Goal: Task Accomplishment & Management: Manage account settings

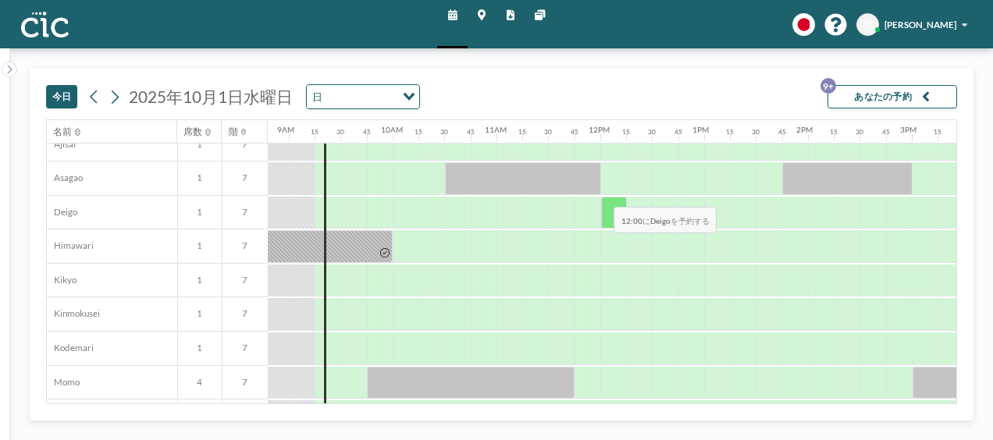
scroll to position [520, 913]
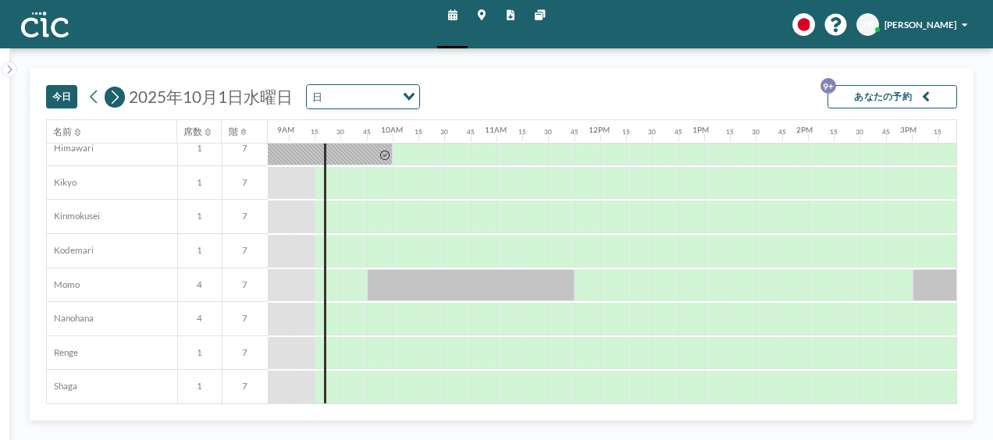
click at [113, 99] on icon at bounding box center [115, 97] width 7 height 13
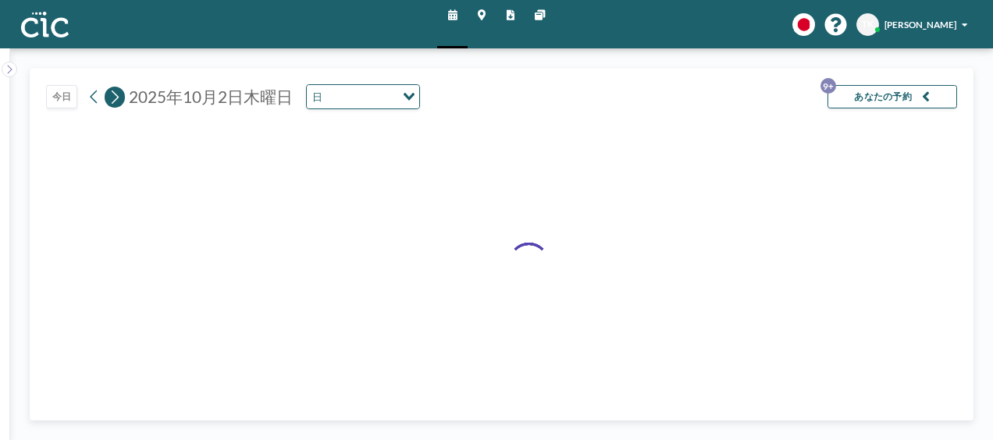
click at [113, 99] on icon at bounding box center [115, 97] width 7 height 13
click at [112, 98] on icon at bounding box center [115, 97] width 12 height 20
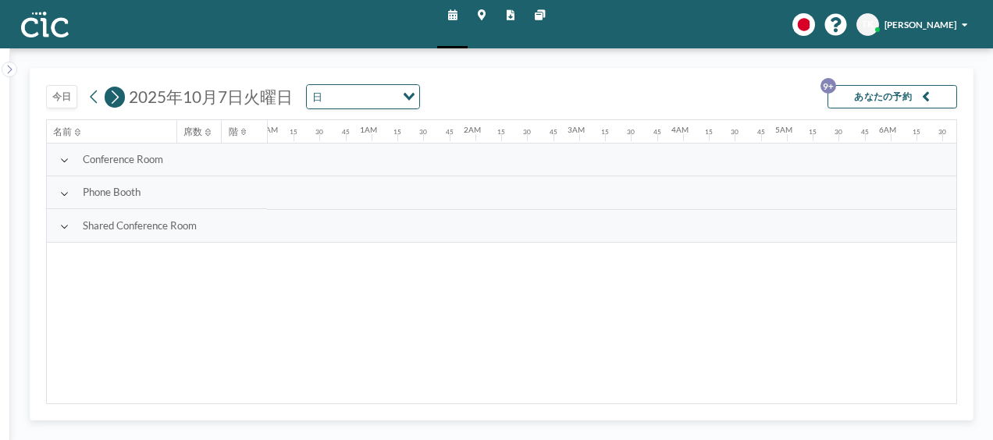
scroll to position [0, 0]
click at [112, 98] on icon at bounding box center [115, 97] width 12 height 20
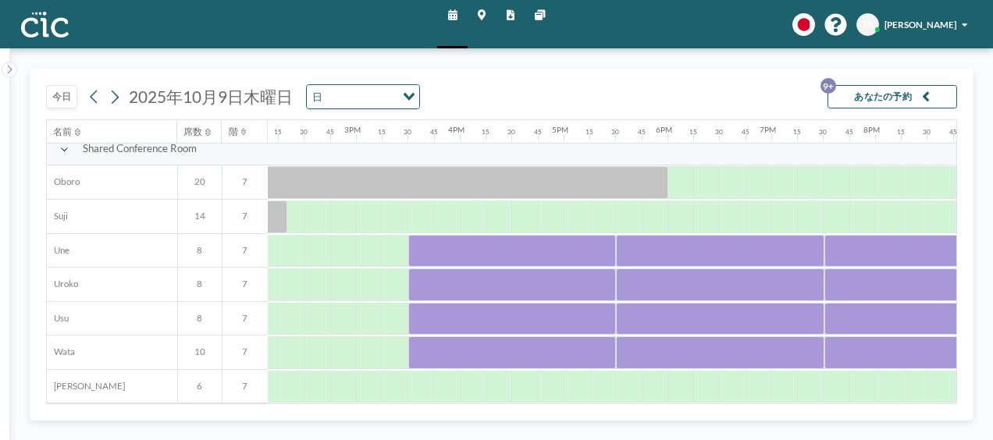
scroll to position [967, 1472]
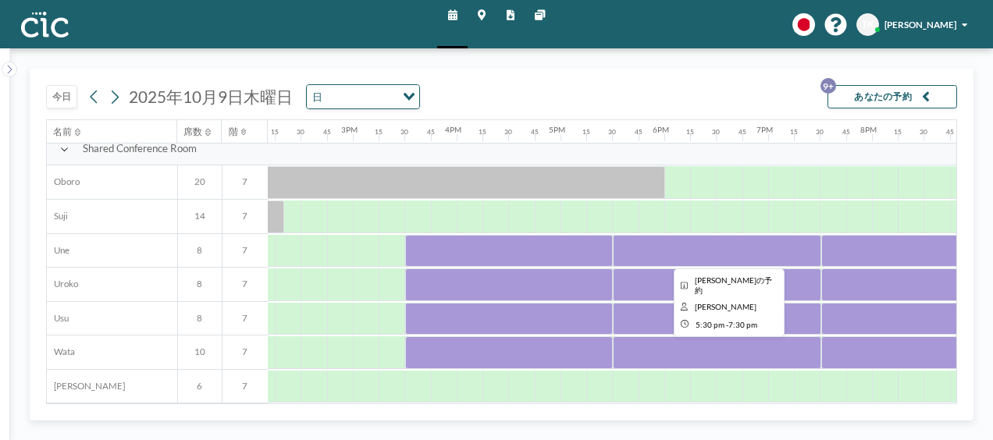
click at [740, 244] on div at bounding box center [717, 251] width 208 height 33
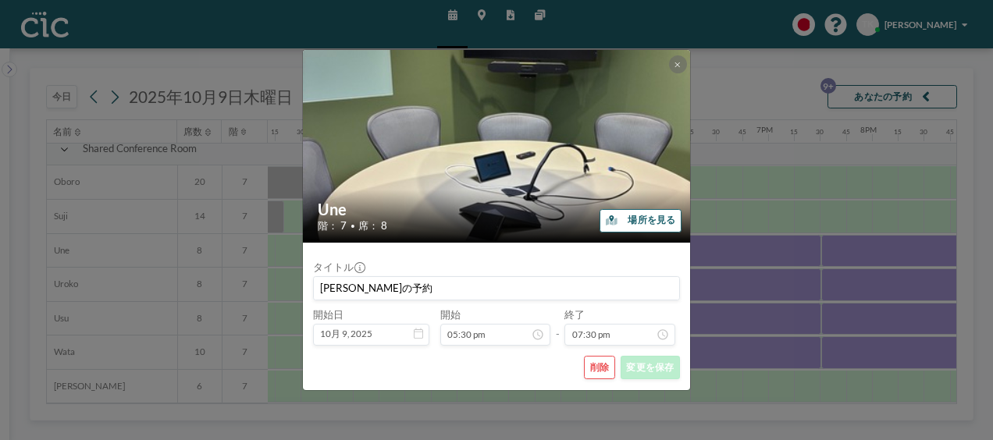
scroll to position [1967, 0]
click at [607, 367] on button "削除" at bounding box center [599, 367] width 31 height 23
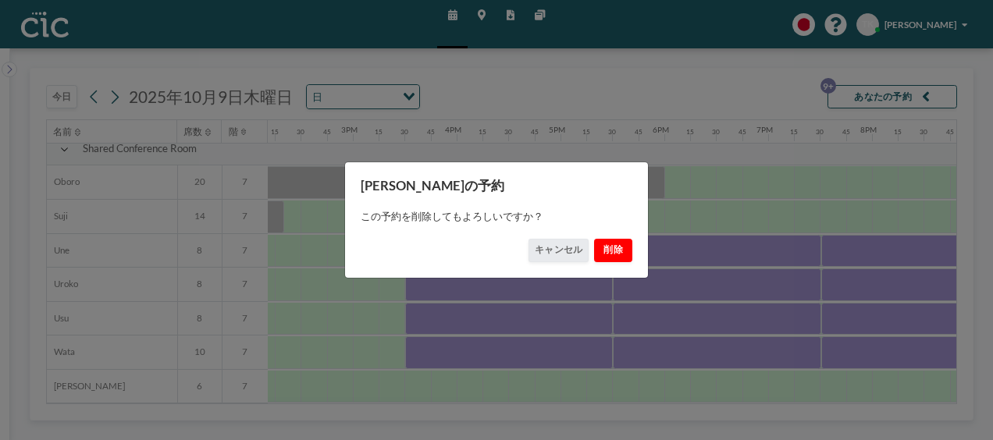
click at [619, 250] on button "削除" at bounding box center [613, 250] width 39 height 23
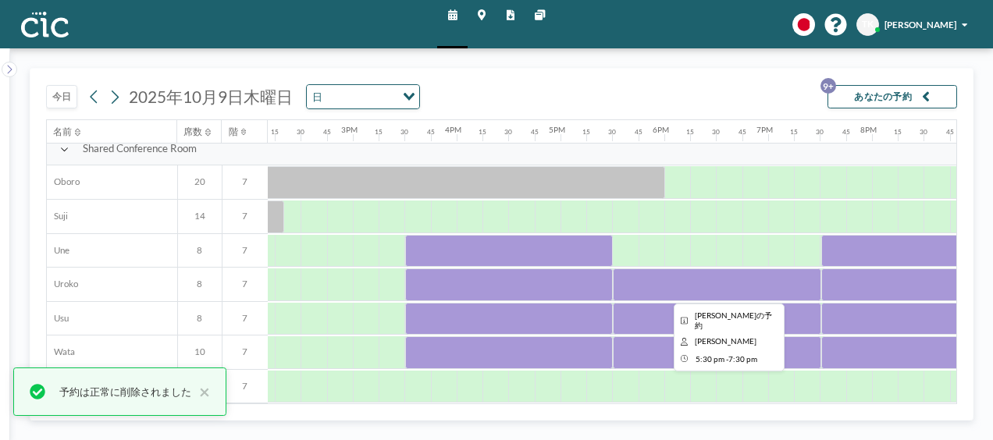
click at [697, 284] on div at bounding box center [717, 285] width 208 height 33
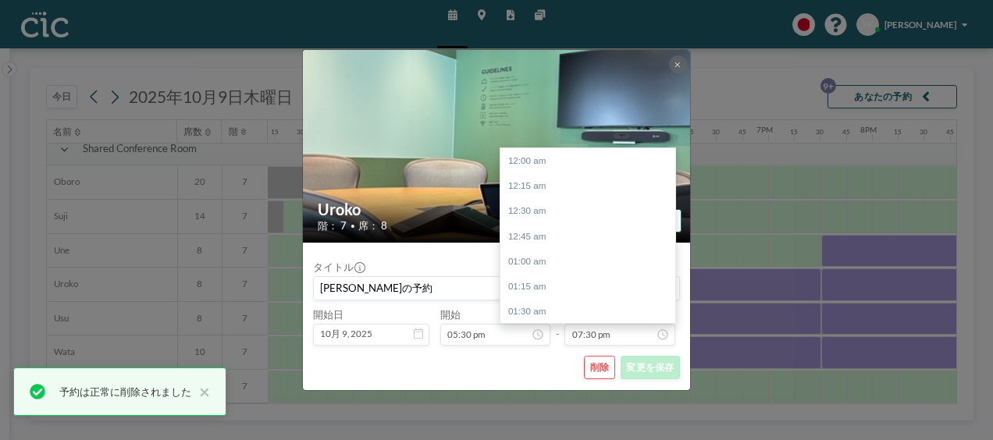
scroll to position [1967, 0]
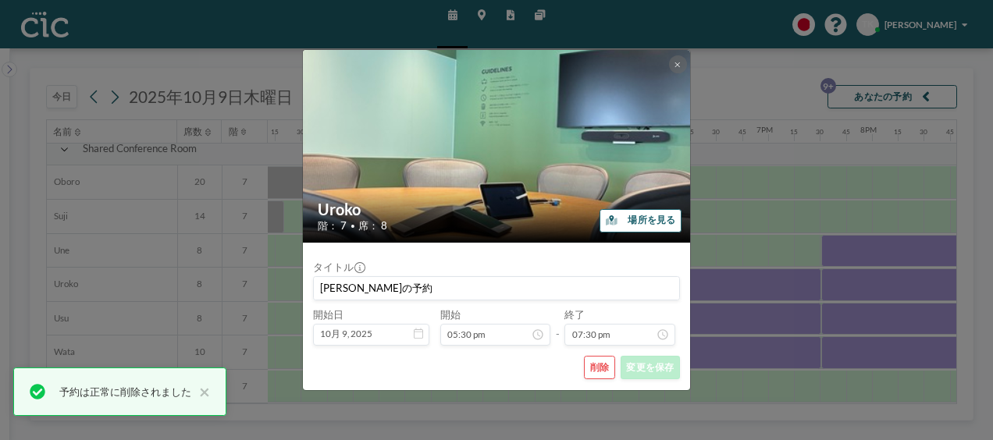
click at [610, 362] on button "削除" at bounding box center [599, 367] width 31 height 23
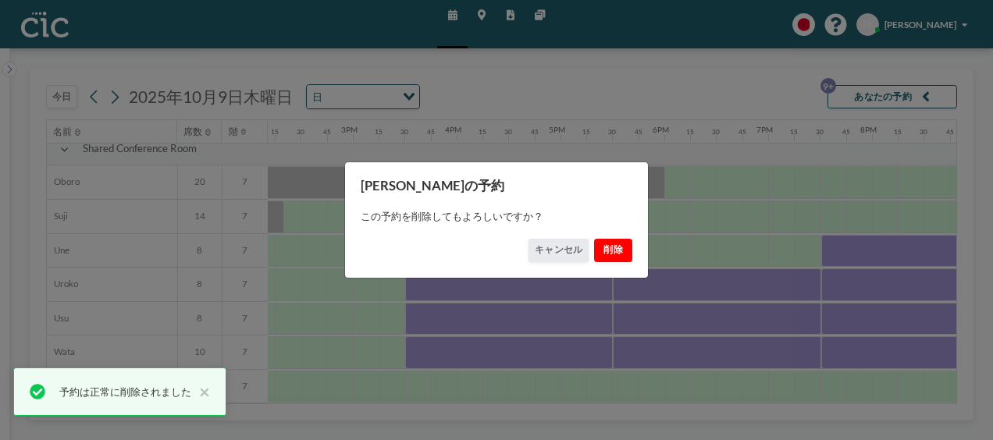
click at [618, 250] on button "削除" at bounding box center [613, 250] width 39 height 23
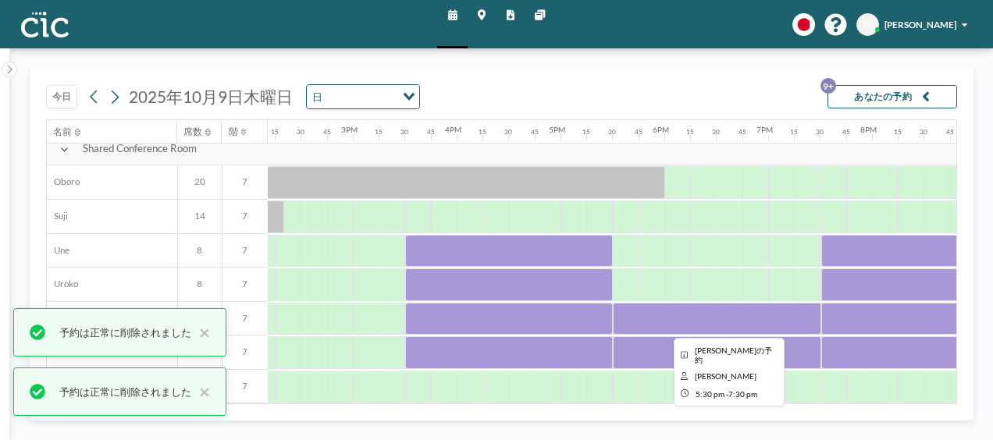
click at [725, 314] on div at bounding box center [717, 319] width 208 height 33
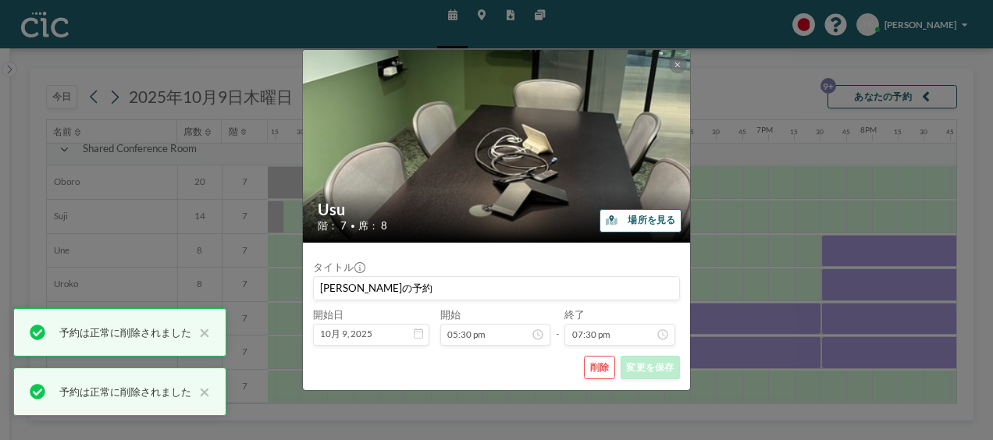
scroll to position [1967, 0]
click at [604, 354] on form "タイトル [PERSON_NAME]の予約 開始日 10月 9, 2025 開始 05:30 pm - 終了 07:30 pm 12:00 am 12:15 …" at bounding box center [497, 317] width 388 height 148
click at [604, 365] on button "削除" at bounding box center [599, 367] width 31 height 23
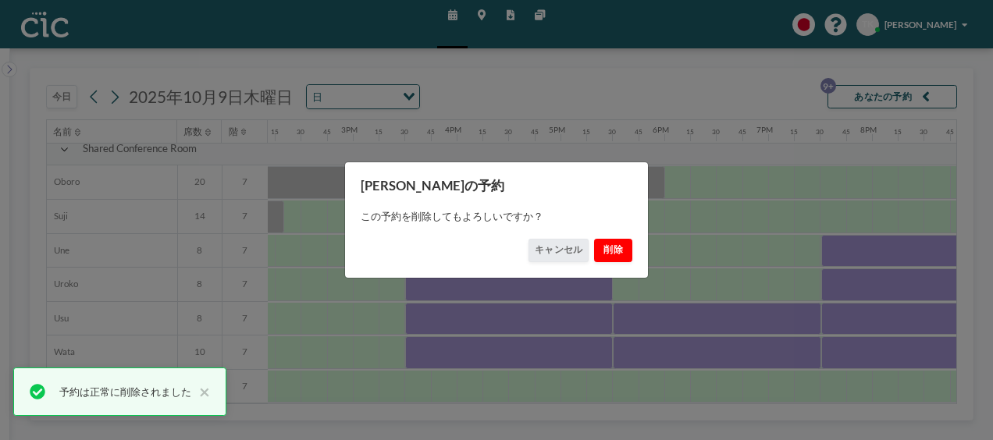
click at [620, 256] on button "削除" at bounding box center [613, 250] width 39 height 23
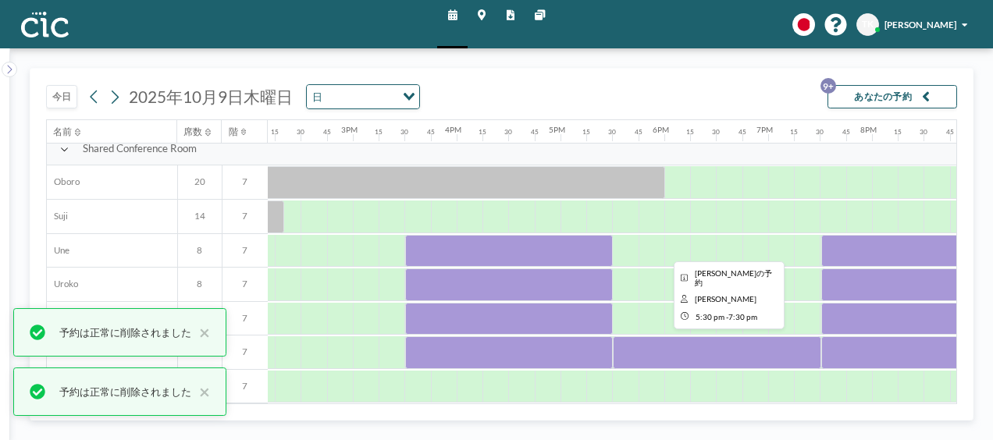
click at [707, 345] on div at bounding box center [717, 352] width 208 height 33
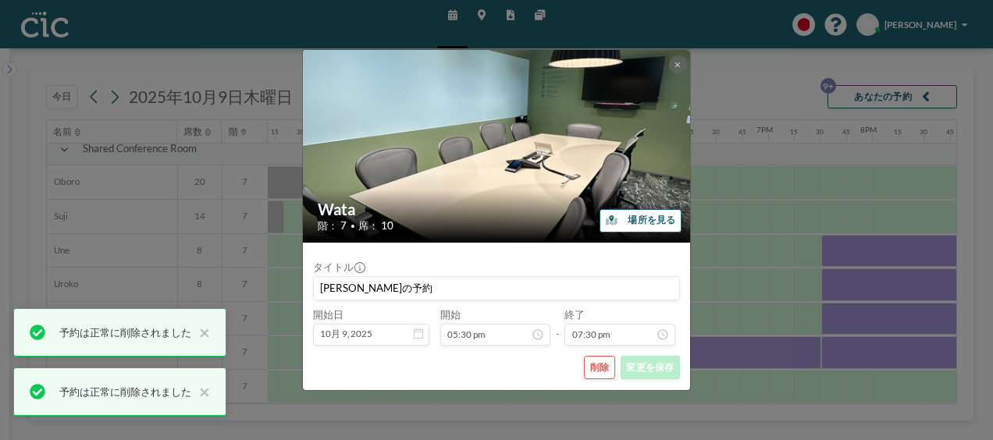
scroll to position [1967, 0]
click at [593, 370] on button "削除" at bounding box center [599, 367] width 31 height 23
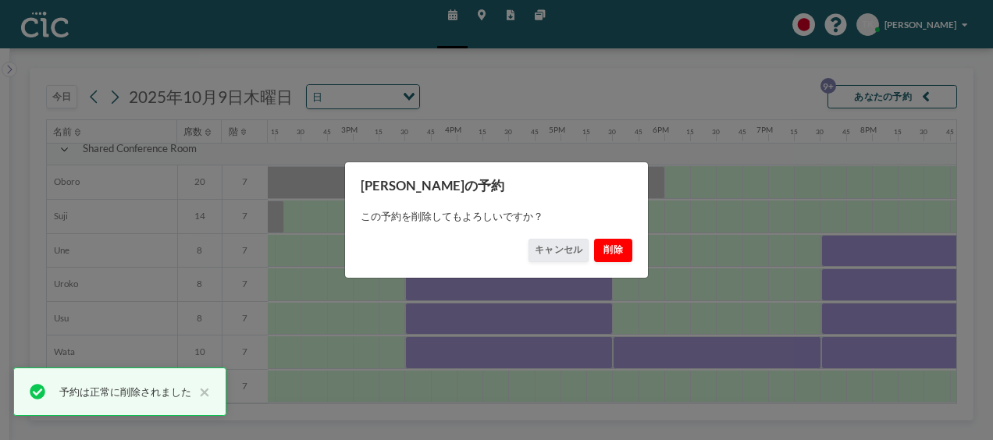
click at [617, 257] on button "削除" at bounding box center [613, 250] width 39 height 23
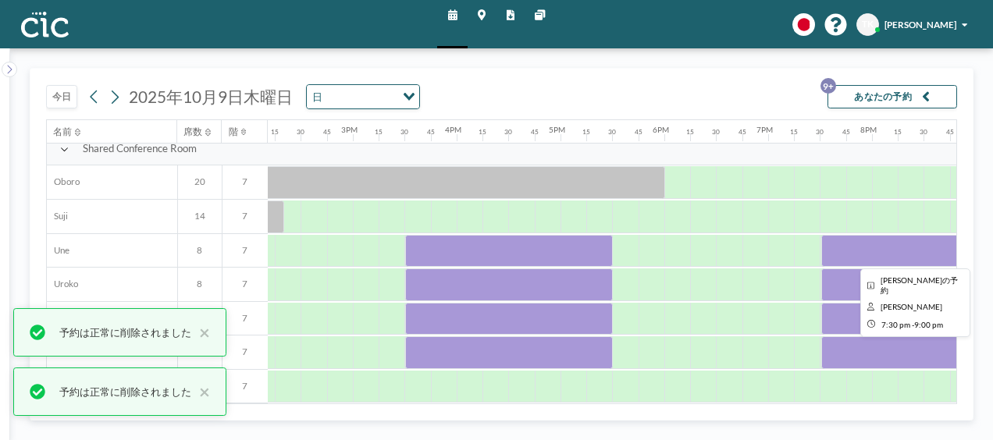
click at [853, 245] on div at bounding box center [899, 251] width 156 height 33
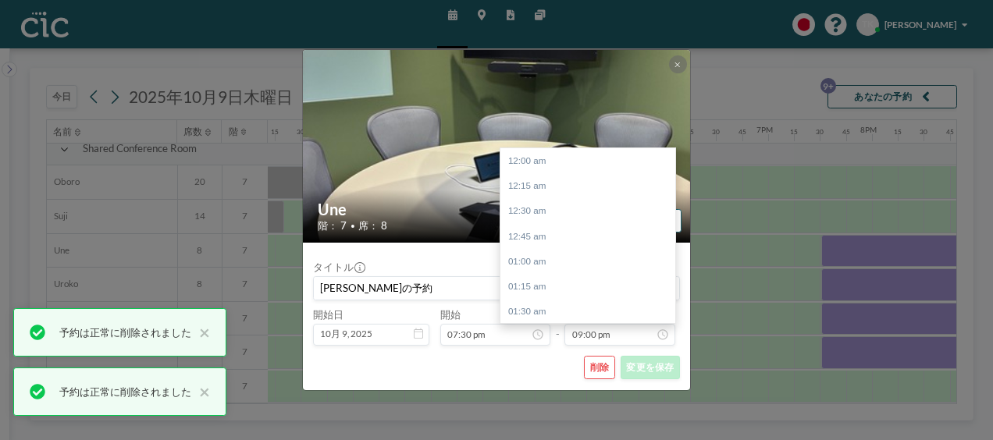
scroll to position [2118, 0]
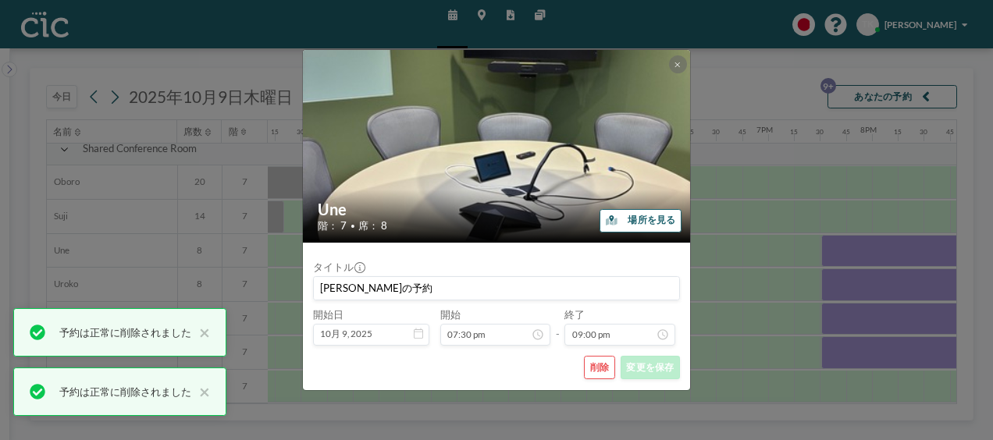
click at [602, 369] on button "削除" at bounding box center [599, 367] width 31 height 23
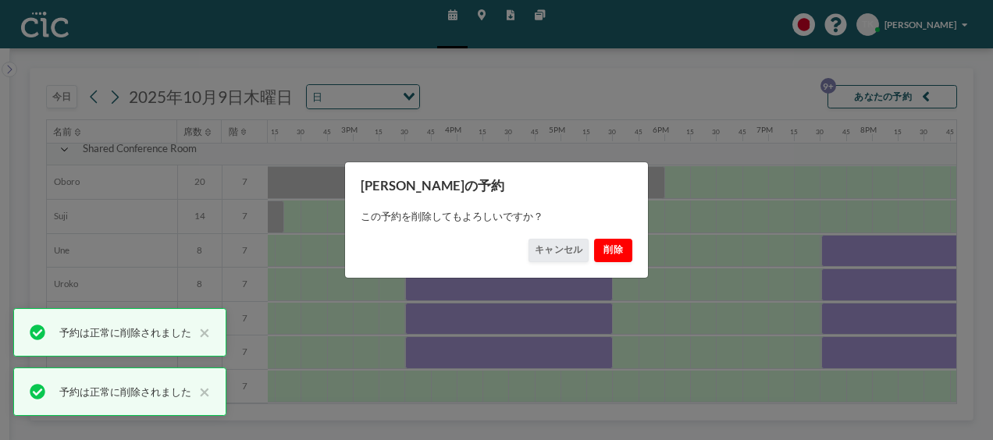
click at [622, 251] on button "削除" at bounding box center [613, 250] width 39 height 23
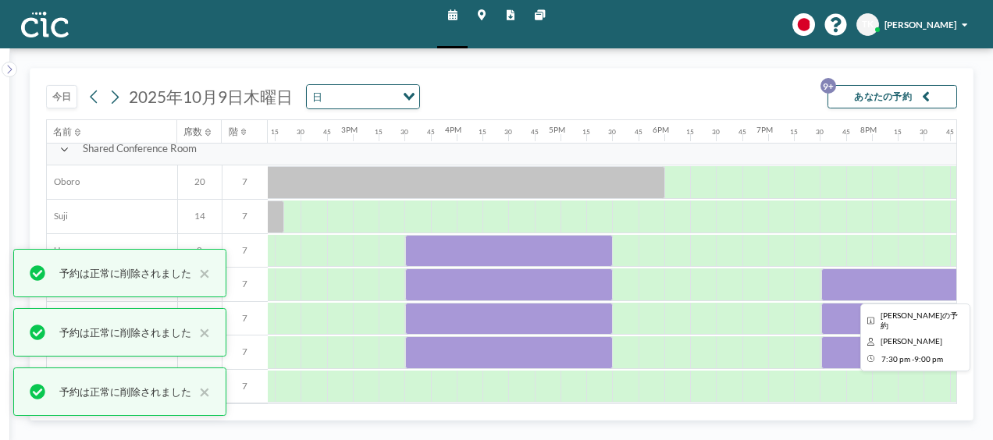
click at [844, 279] on div at bounding box center [899, 285] width 156 height 33
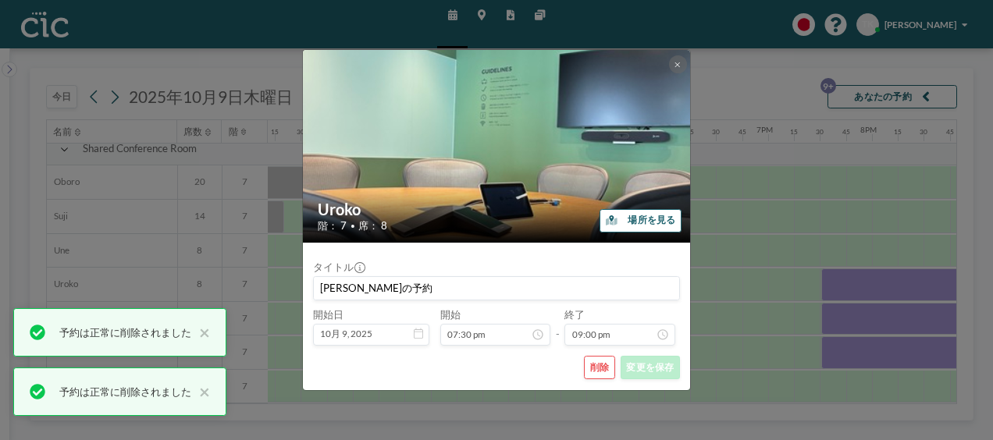
scroll to position [2118, 0]
drag, startPoint x: 580, startPoint y: 376, endPoint x: 592, endPoint y: 376, distance: 11.7
click at [584, 376] on div "削除 変更を保存" at bounding box center [496, 367] width 367 height 23
click at [597, 372] on button "削除" at bounding box center [599, 367] width 31 height 23
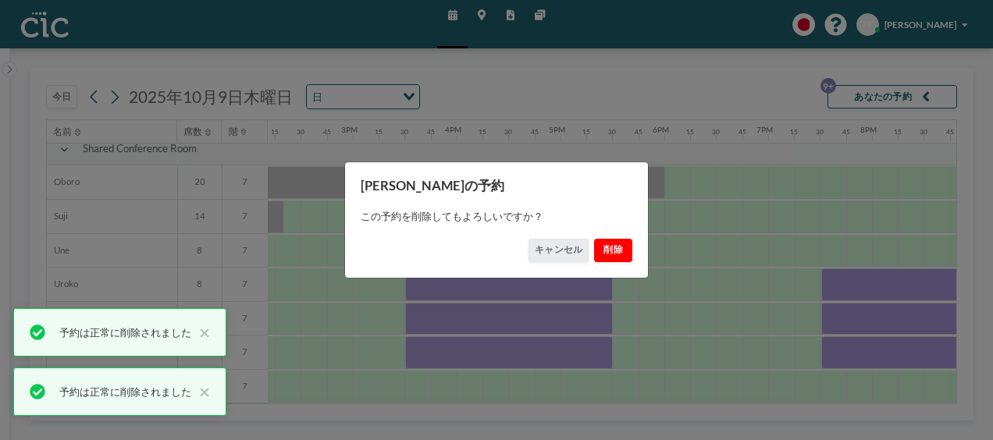
click at [611, 251] on button "削除" at bounding box center [613, 250] width 39 height 23
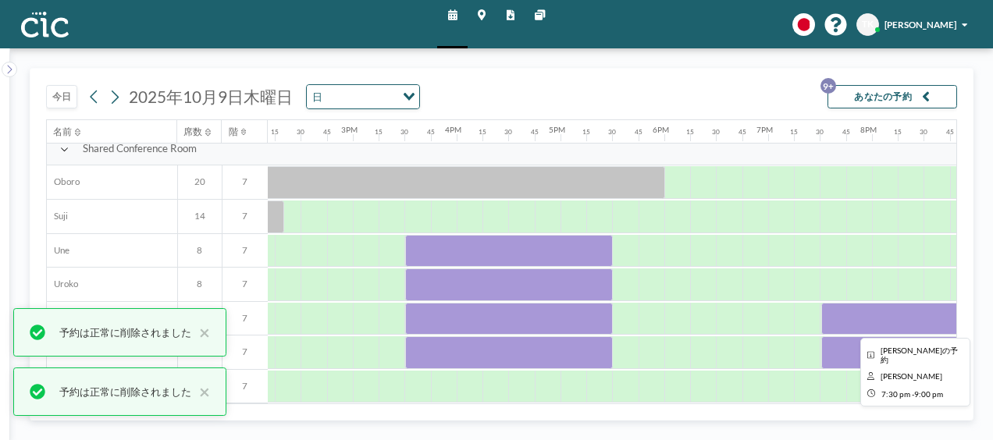
click at [854, 308] on div at bounding box center [899, 319] width 156 height 33
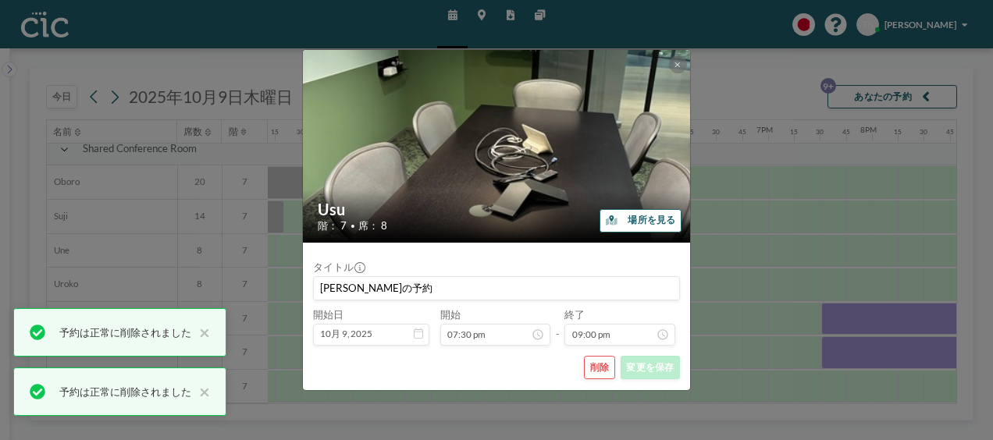
scroll to position [2118, 0]
click at [604, 366] on button "削除" at bounding box center [599, 367] width 31 height 23
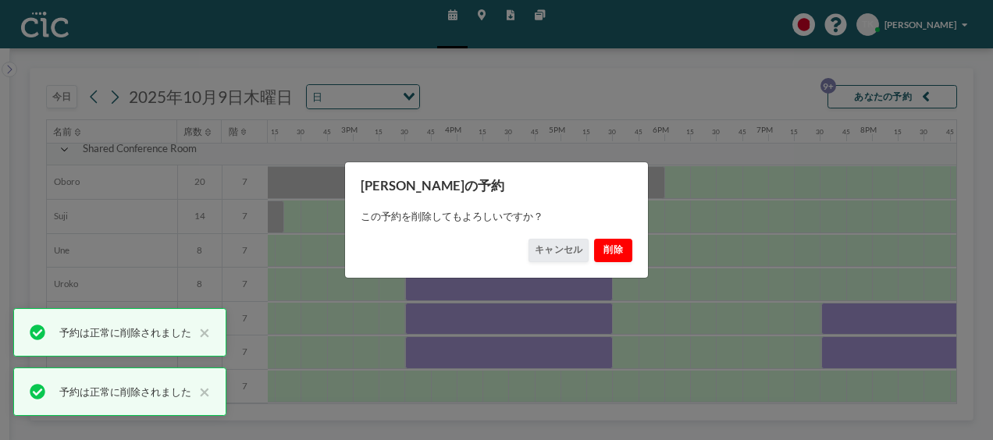
click at [623, 256] on button "削除" at bounding box center [613, 250] width 39 height 23
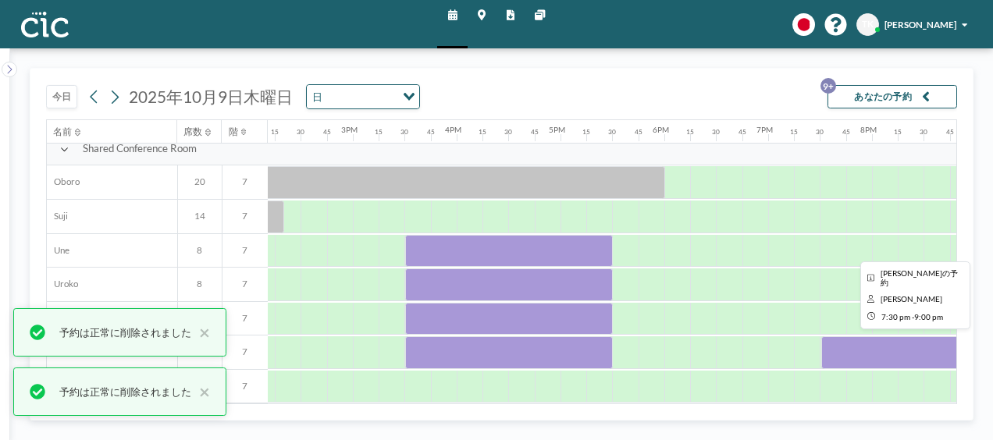
click at [861, 340] on div at bounding box center [899, 352] width 156 height 33
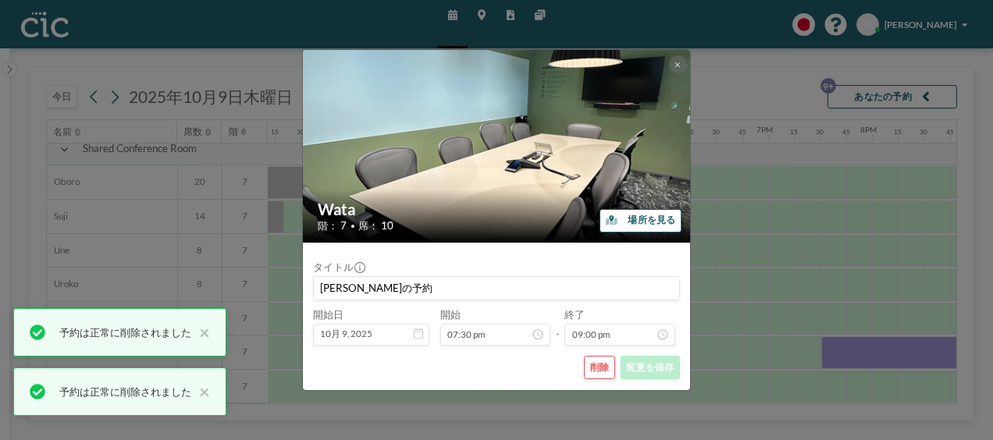
click at [610, 369] on button "削除" at bounding box center [599, 367] width 31 height 23
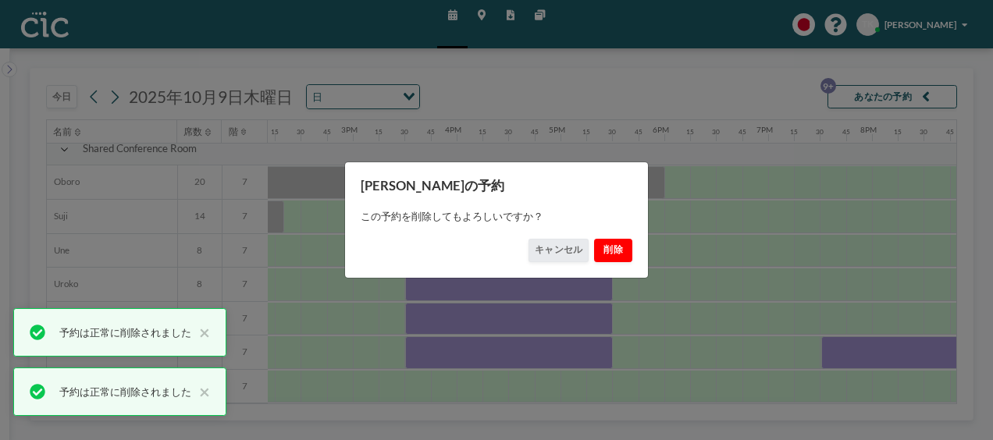
click at [618, 256] on button "削除" at bounding box center [613, 250] width 39 height 23
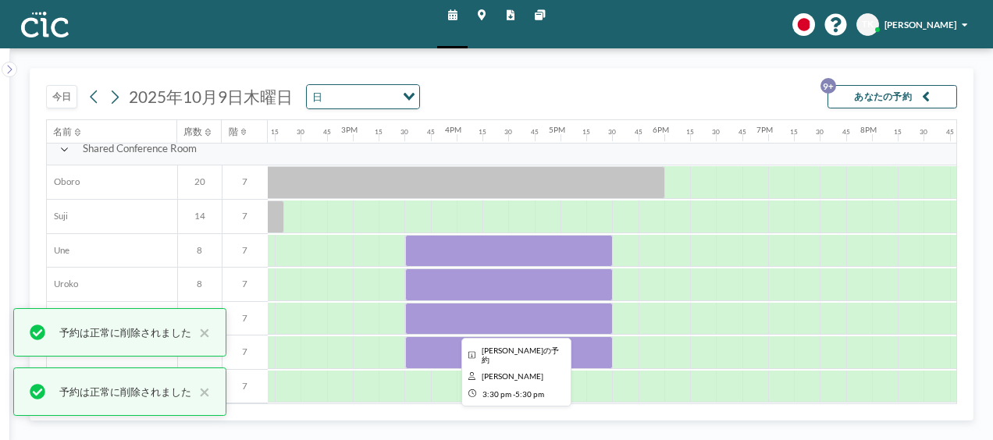
click at [547, 317] on div at bounding box center [509, 319] width 208 height 33
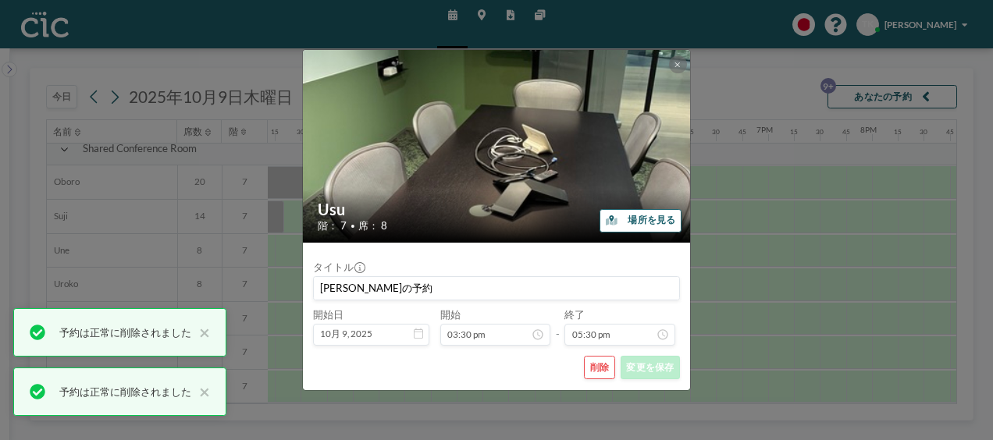
scroll to position [1765, 0]
click at [863, 267] on div "Usu 階： 7 • 席： 8 場所を見る タイトル [PERSON_NAME]の予約 開始日 10月 9, 2025 開始 03:30 pm - 終了 05…" at bounding box center [496, 220] width 993 height 440
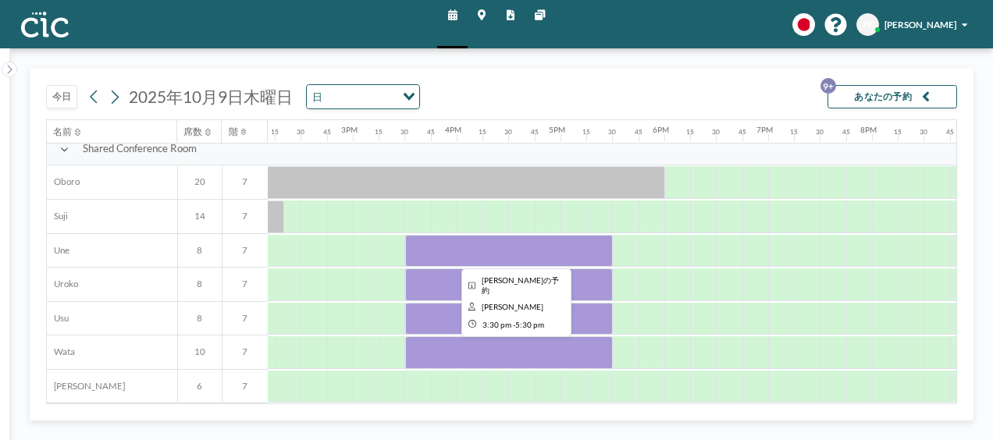
click at [471, 239] on div at bounding box center [509, 251] width 208 height 33
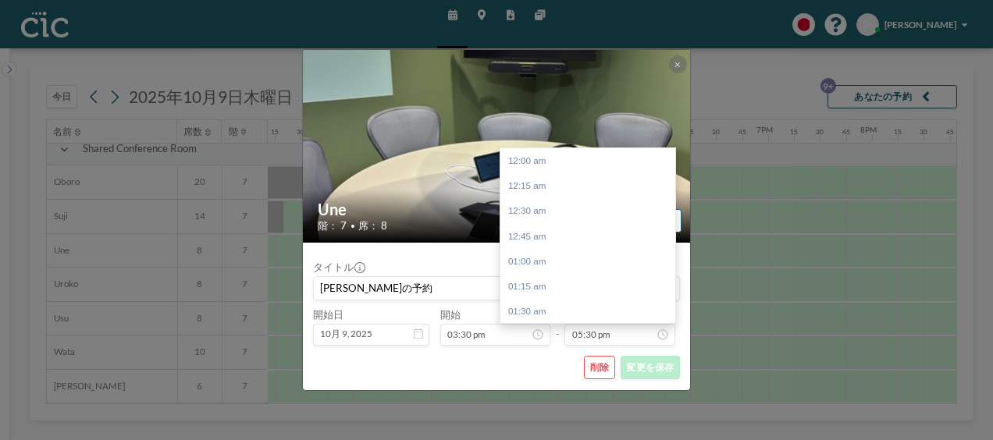
scroll to position [1765, 0]
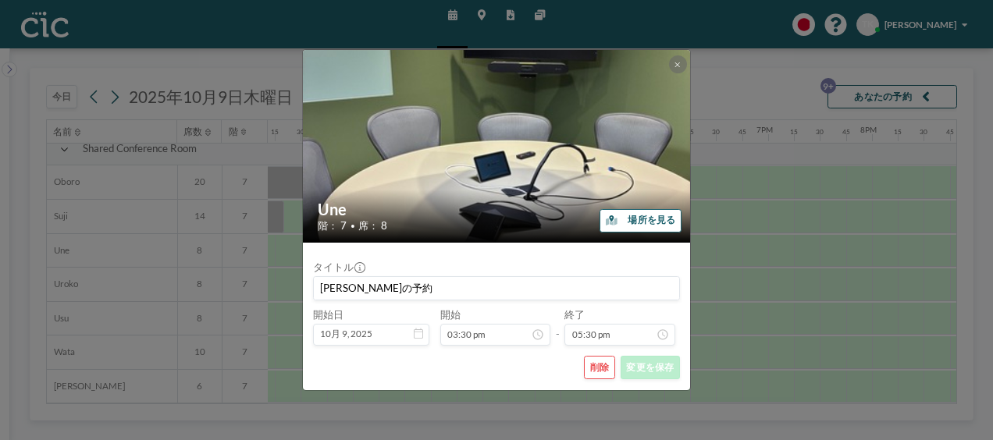
click at [604, 367] on button "削除" at bounding box center [599, 367] width 31 height 23
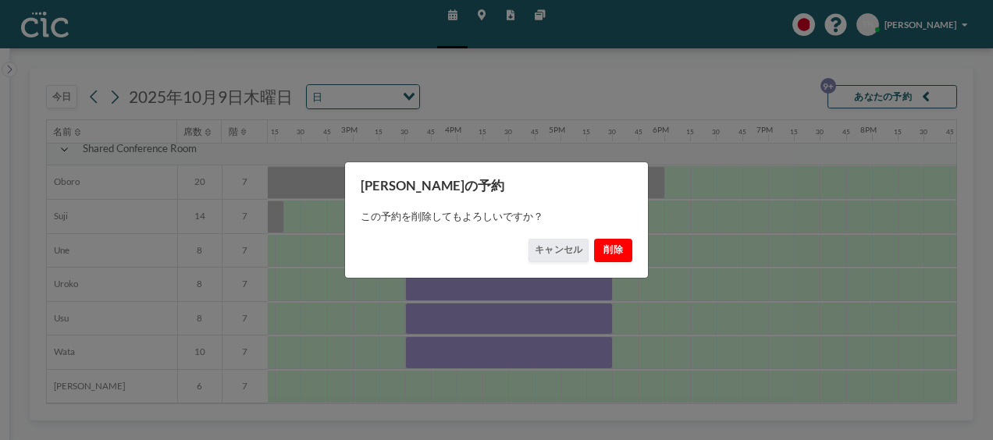
click at [614, 260] on button "削除" at bounding box center [613, 250] width 39 height 23
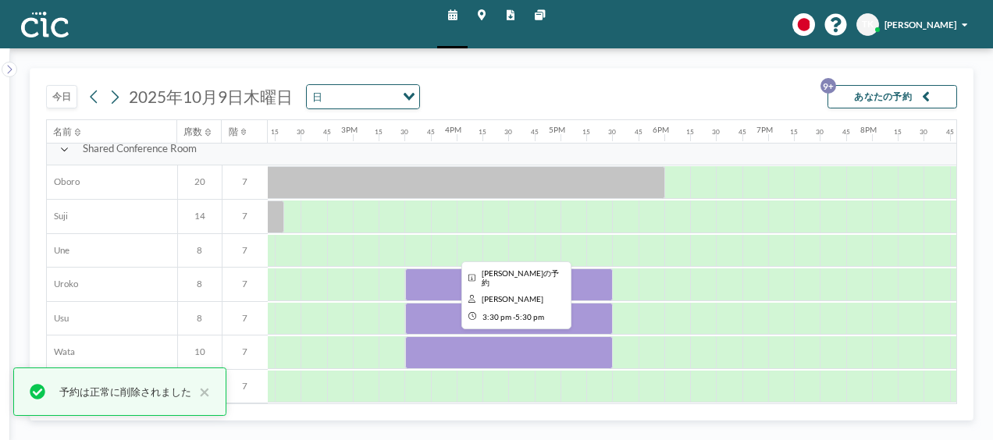
click at [549, 347] on div at bounding box center [509, 352] width 208 height 33
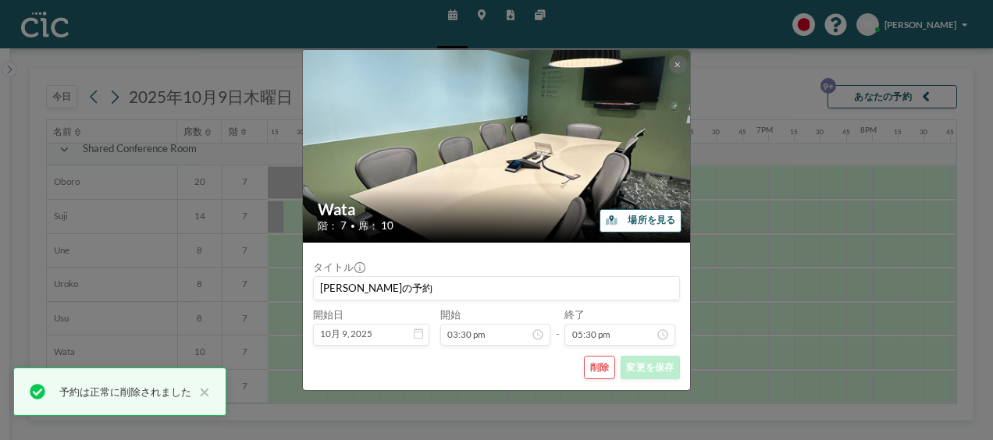
click at [600, 370] on button "削除" at bounding box center [599, 367] width 31 height 23
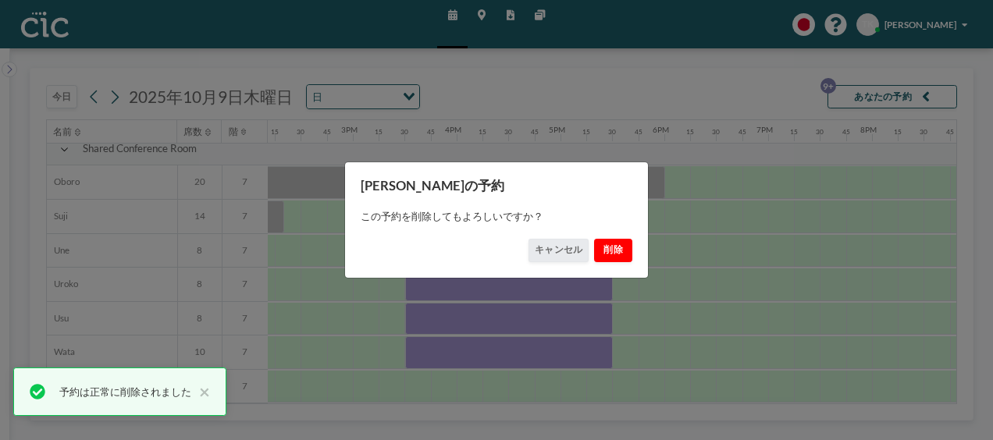
click at [617, 261] on button "削除" at bounding box center [613, 250] width 39 height 23
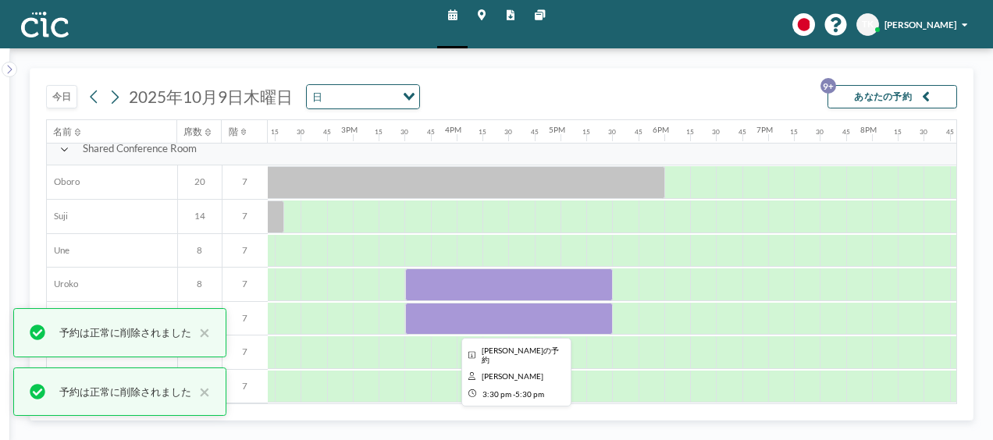
click at [544, 312] on div at bounding box center [509, 319] width 208 height 33
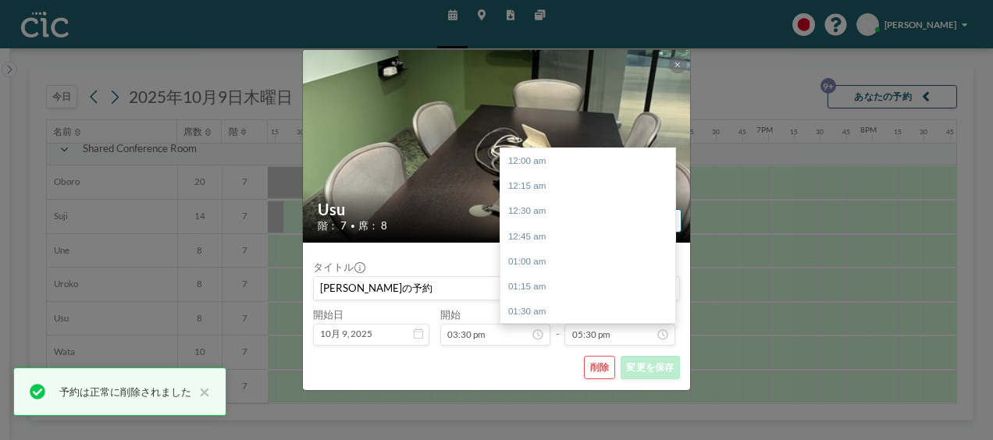
scroll to position [1765, 0]
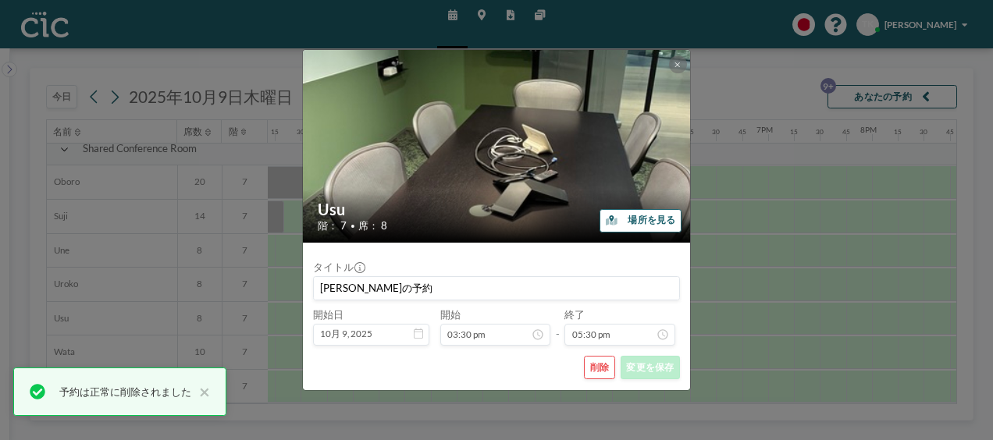
click at [603, 369] on button "削除" at bounding box center [599, 367] width 31 height 23
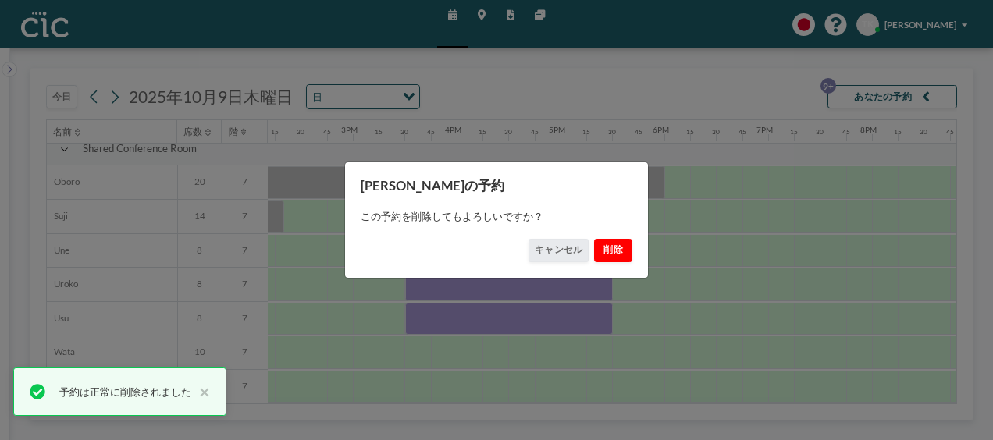
click at [615, 258] on button "削除" at bounding box center [613, 250] width 39 height 23
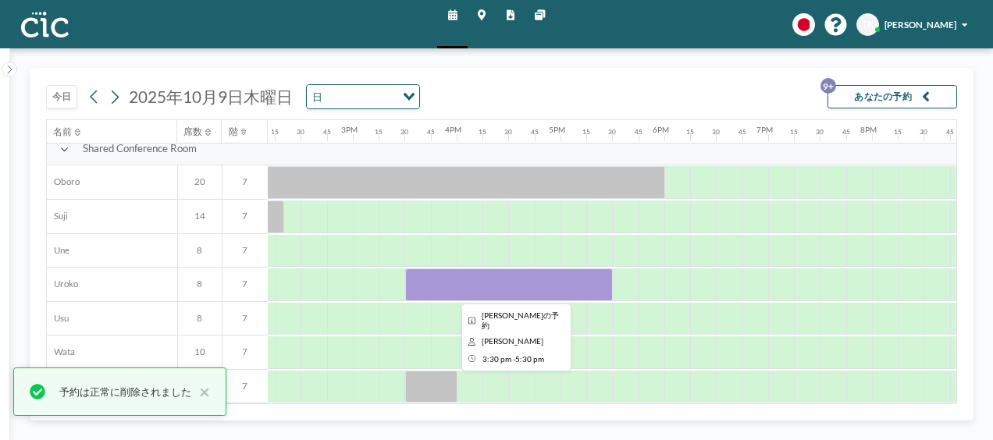
click at [450, 278] on div at bounding box center [509, 285] width 208 height 33
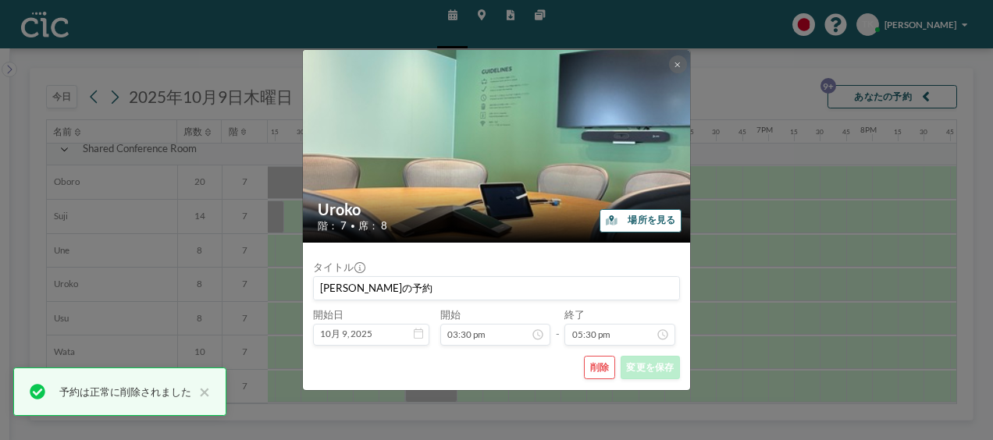
scroll to position [1564, 0]
click at [595, 365] on button "削除" at bounding box center [599, 367] width 31 height 23
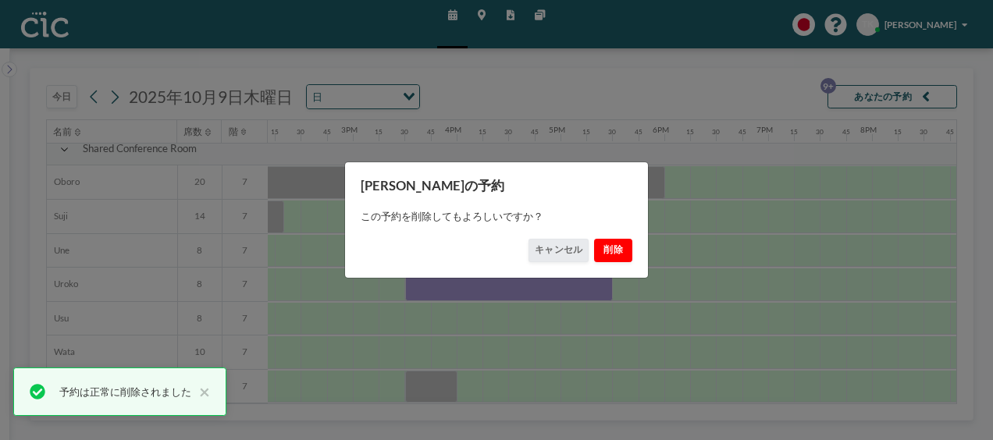
click at [612, 248] on button "削除" at bounding box center [613, 250] width 39 height 23
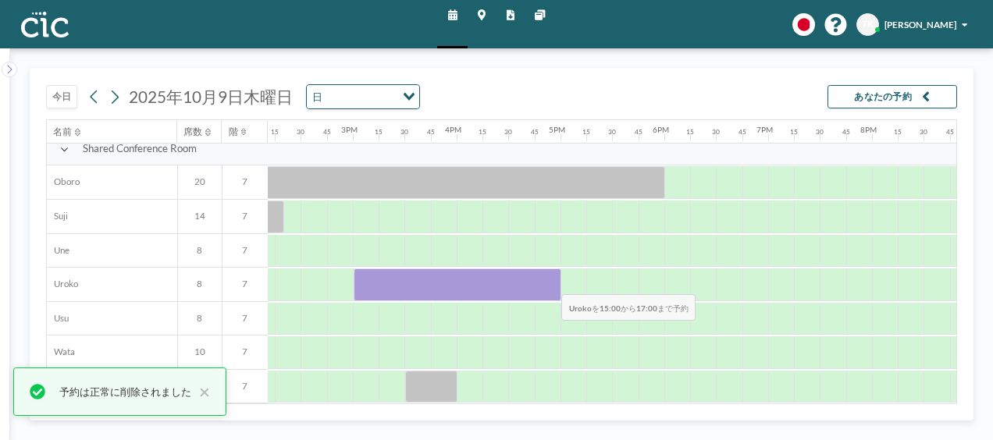
drag, startPoint x: 361, startPoint y: 283, endPoint x: 550, endPoint y: 282, distance: 188.9
click at [550, 282] on div at bounding box center [458, 285] width 208 height 33
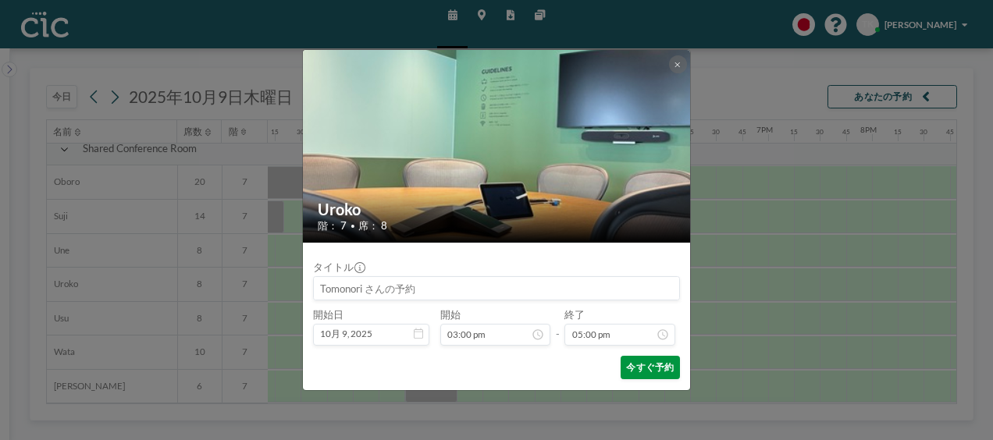
scroll to position [1715, 0]
click at [650, 359] on button "今すぐ予約" at bounding box center [650, 367] width 59 height 23
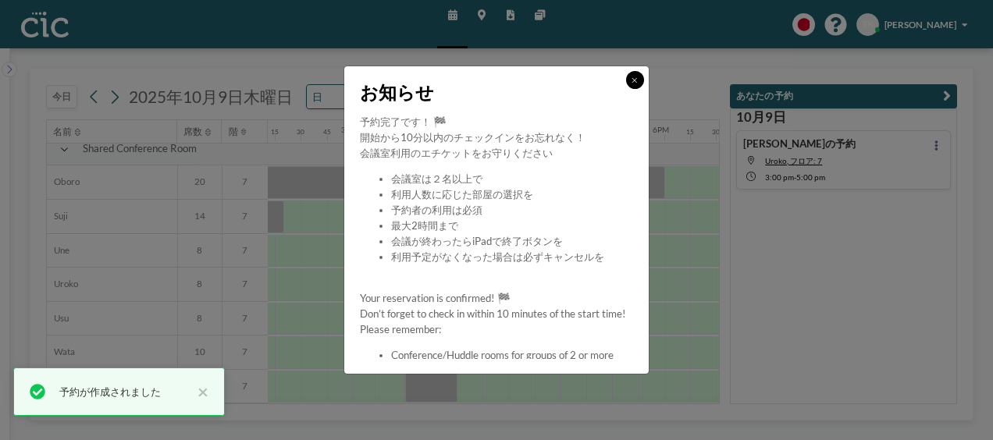
click at [636, 77] on icon at bounding box center [634, 81] width 5 height 8
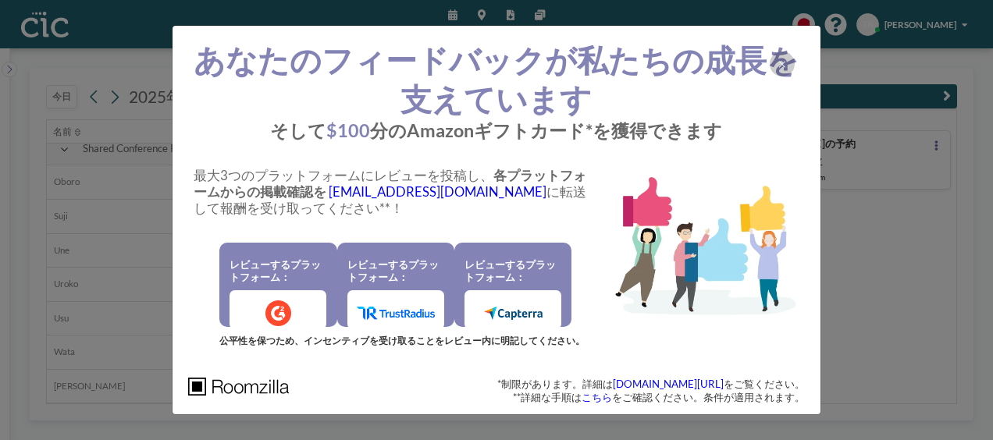
click at [903, 239] on div "あなたのフィードバックが私たちの成長を支えています そして $100 分のAmazonギフトカード*を獲得できます 最大3つのプラットフォームにレビューを投稿…" at bounding box center [496, 220] width 993 height 440
